Goal: Transaction & Acquisition: Purchase product/service

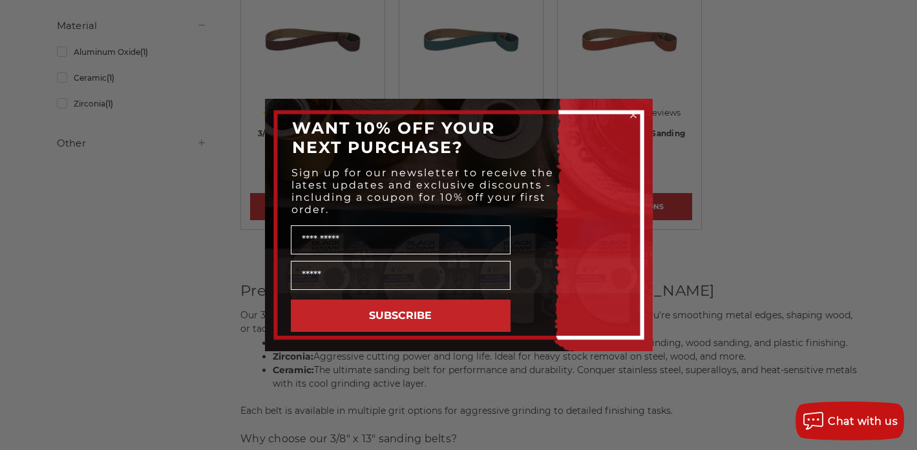
scroll to position [323, 0]
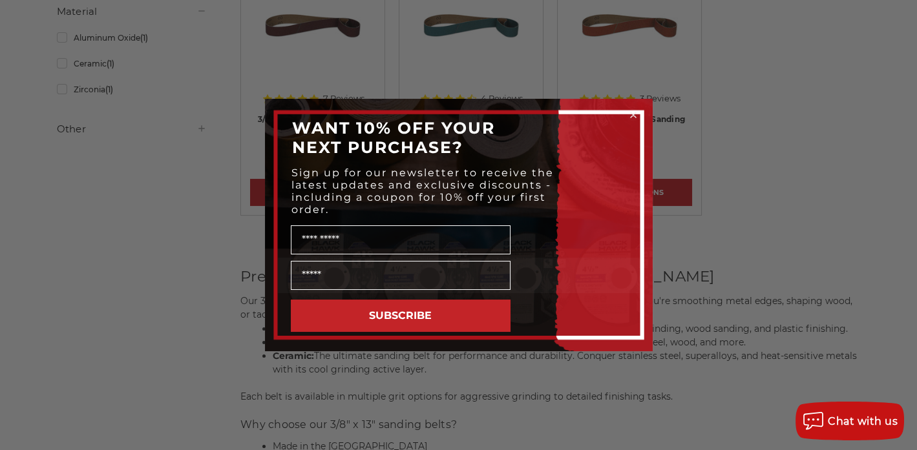
click at [632, 114] on icon "Close dialog" at bounding box center [633, 114] width 5 height 5
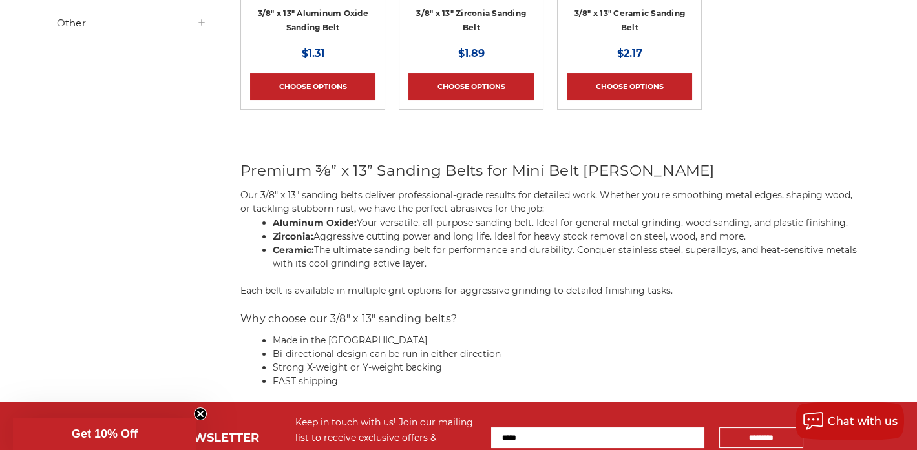
scroll to position [452, 0]
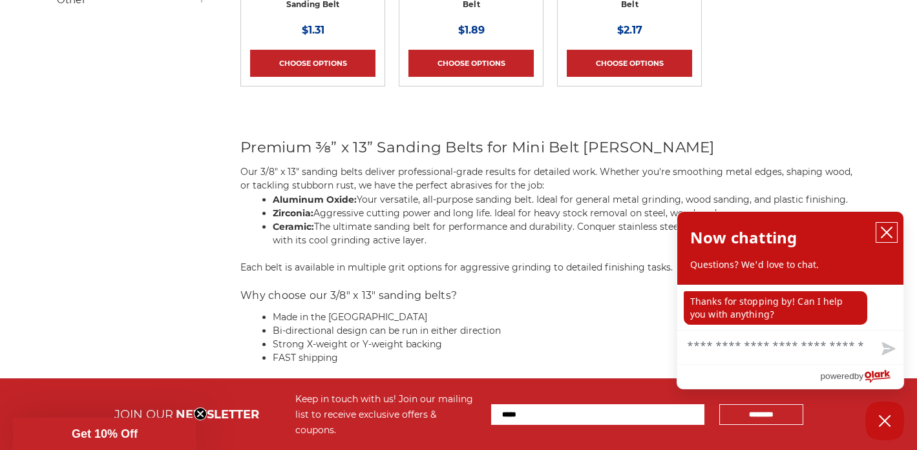
click at [884, 232] on icon "close chatbox" at bounding box center [886, 232] width 10 height 10
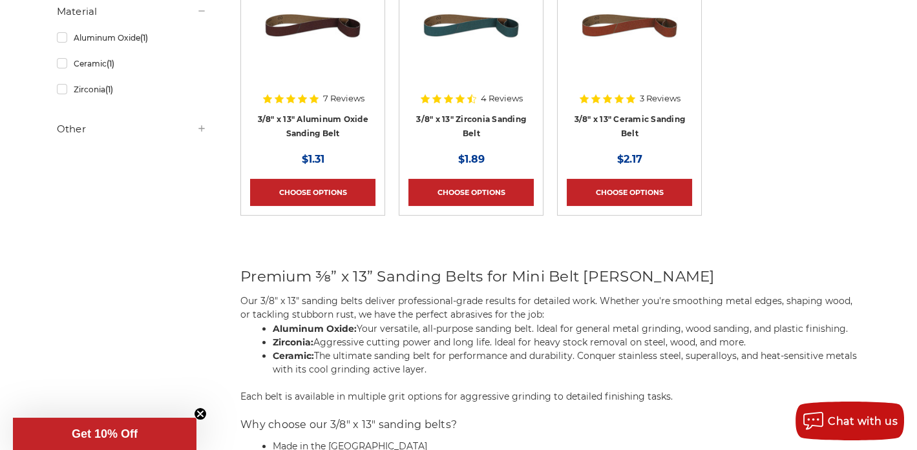
scroll to position [258, 0]
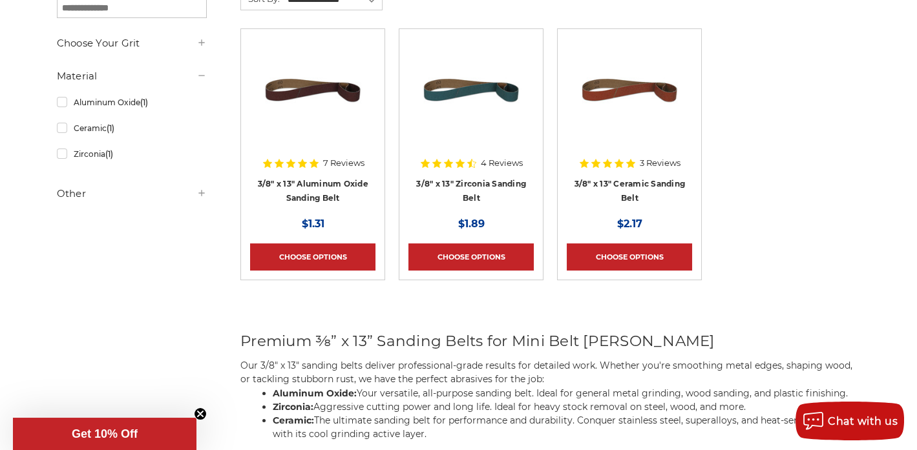
click at [609, 87] on img at bounding box center [629, 89] width 103 height 103
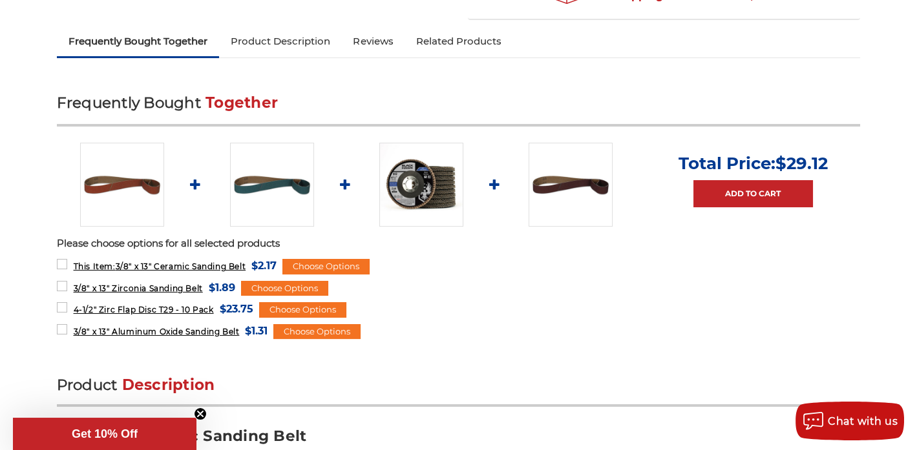
scroll to position [452, 0]
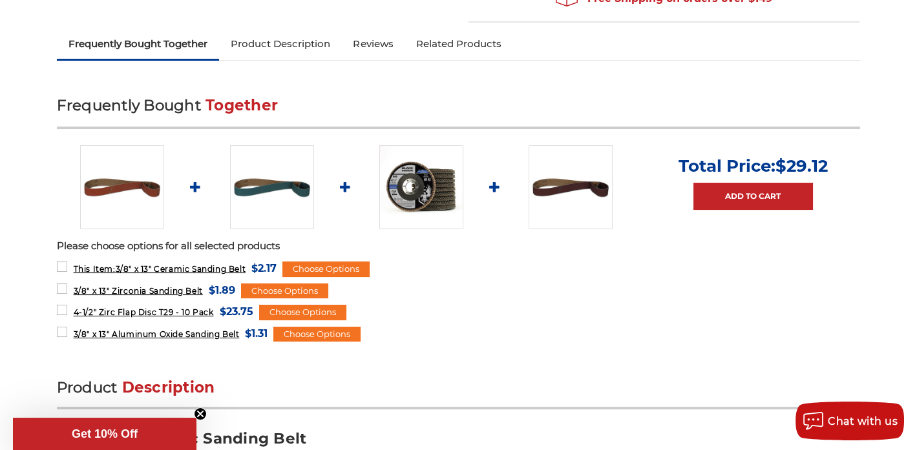
click at [123, 190] on img at bounding box center [122, 187] width 84 height 84
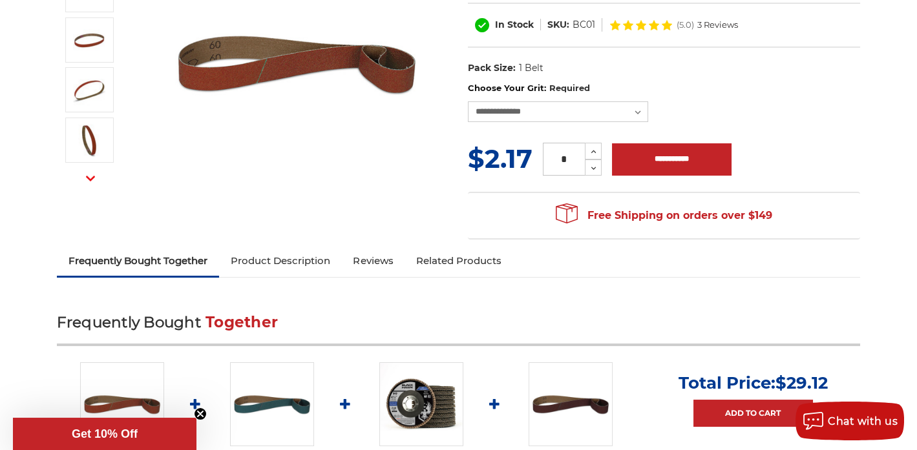
scroll to position [258, 0]
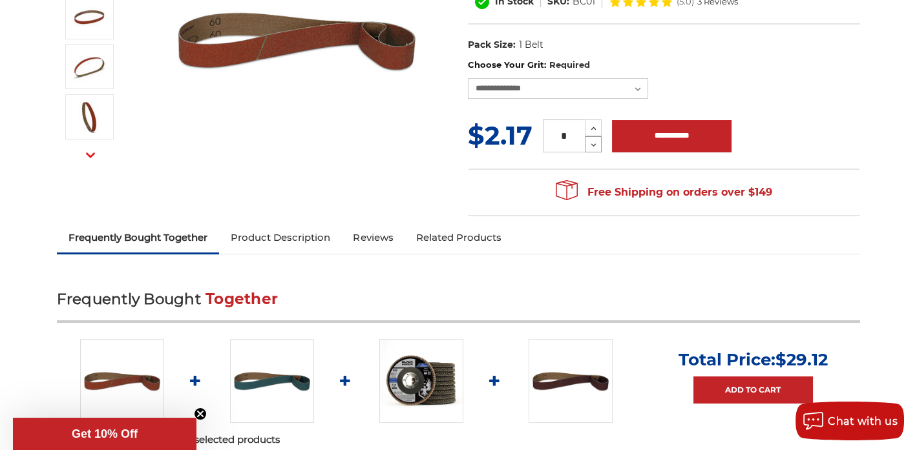
click at [592, 144] on use at bounding box center [593, 144] width 5 height 3
click at [592, 144] on icon at bounding box center [594, 146] width 10 height 12
click at [592, 125] on icon at bounding box center [594, 129] width 10 height 12
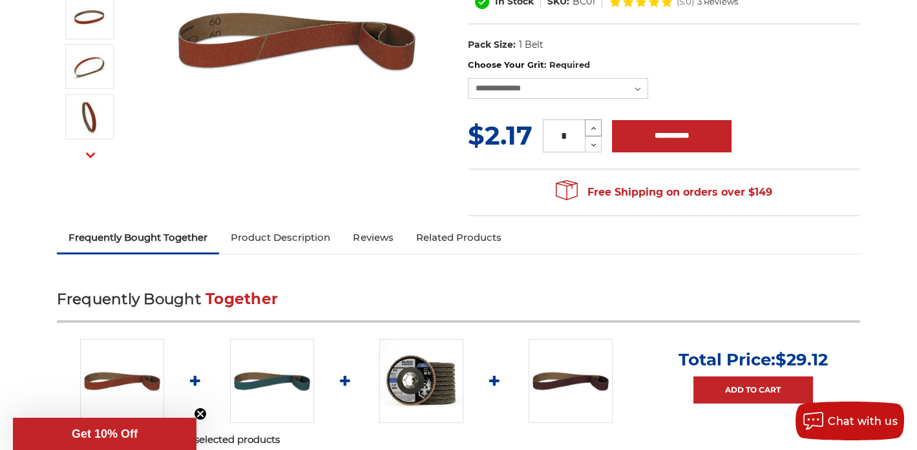
click at [592, 125] on icon at bounding box center [594, 129] width 10 height 12
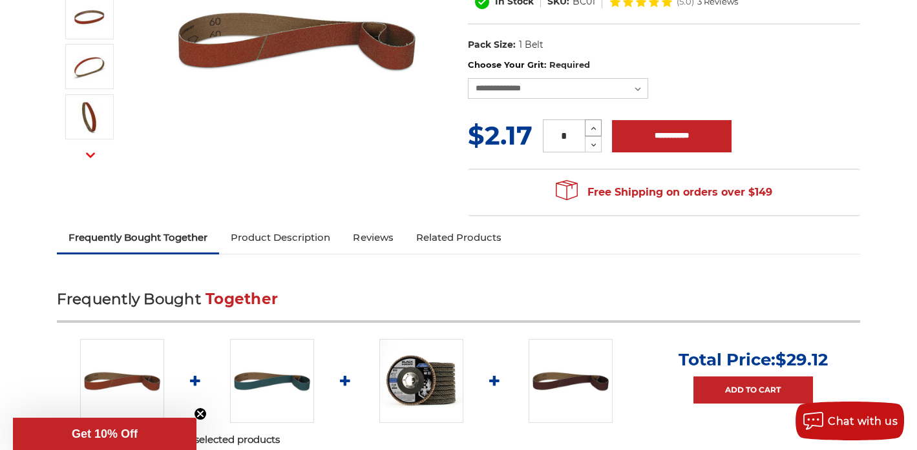
click at [592, 125] on icon at bounding box center [594, 129] width 10 height 12
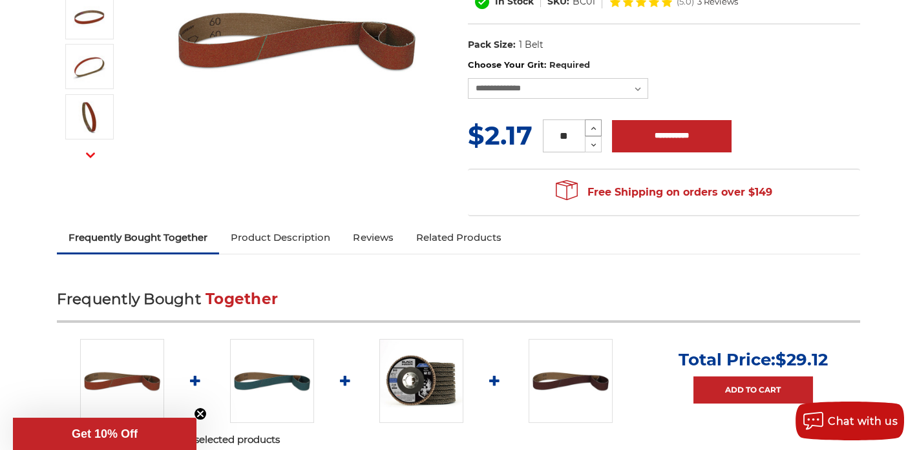
click at [592, 125] on icon at bounding box center [594, 129] width 10 height 12
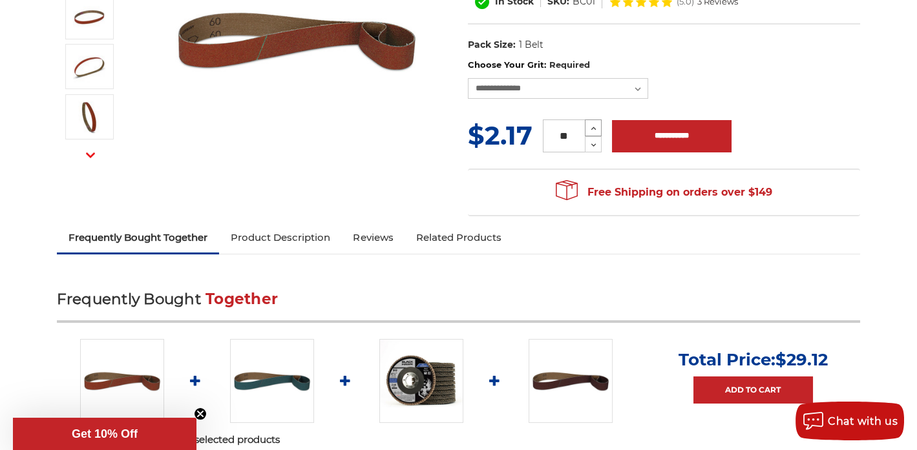
click at [592, 125] on icon at bounding box center [594, 129] width 10 height 12
type input "**"
click at [636, 87] on select "**********" at bounding box center [558, 88] width 181 height 21
select select "****"
click at [468, 78] on select "**********" at bounding box center [558, 88] width 181 height 21
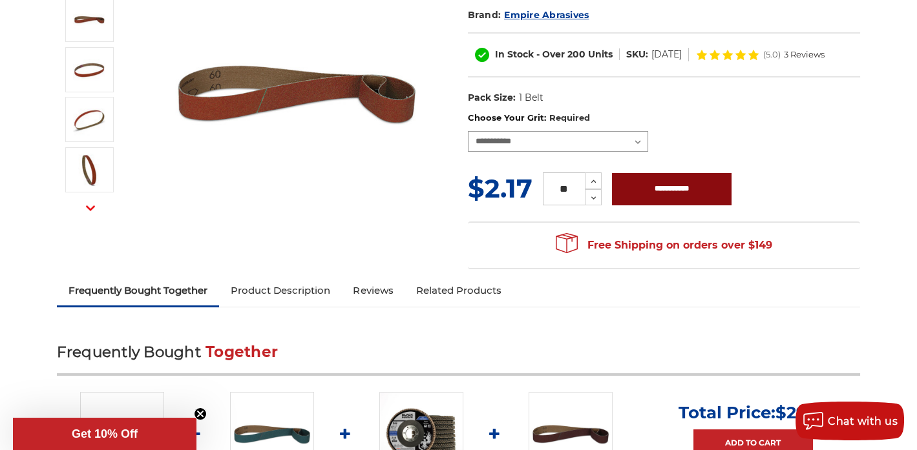
scroll to position [129, 0]
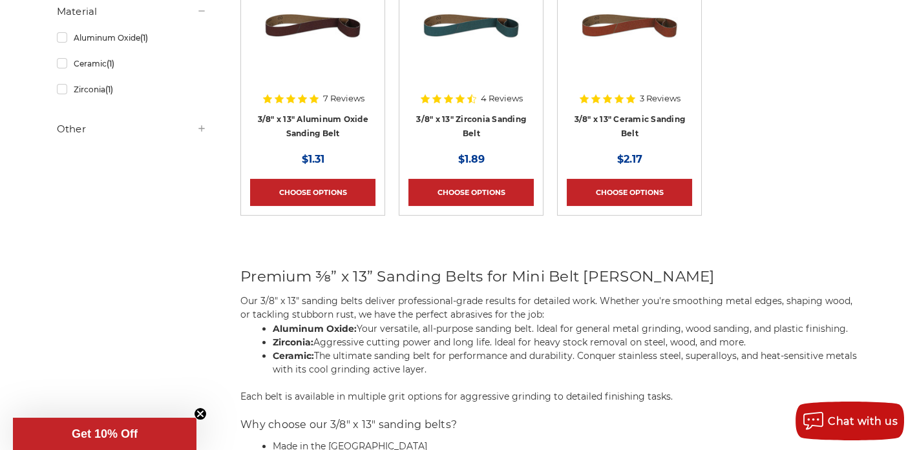
scroll to position [129, 0]
